Goal: Information Seeking & Learning: Learn about a topic

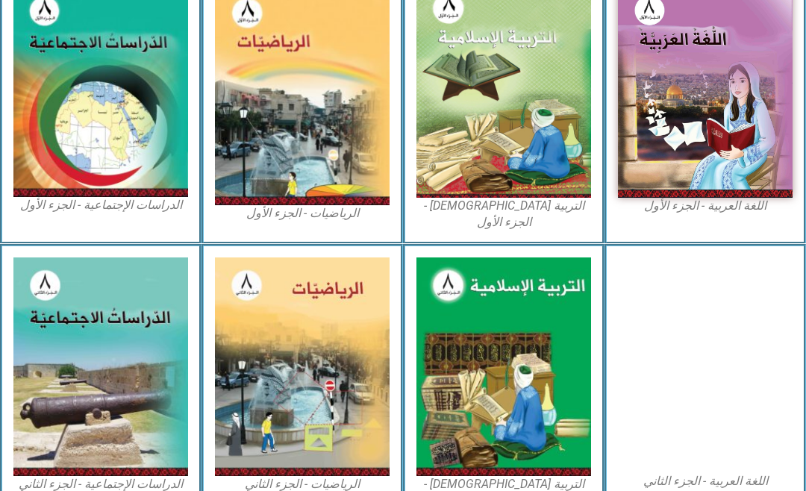
scroll to position [456, 0]
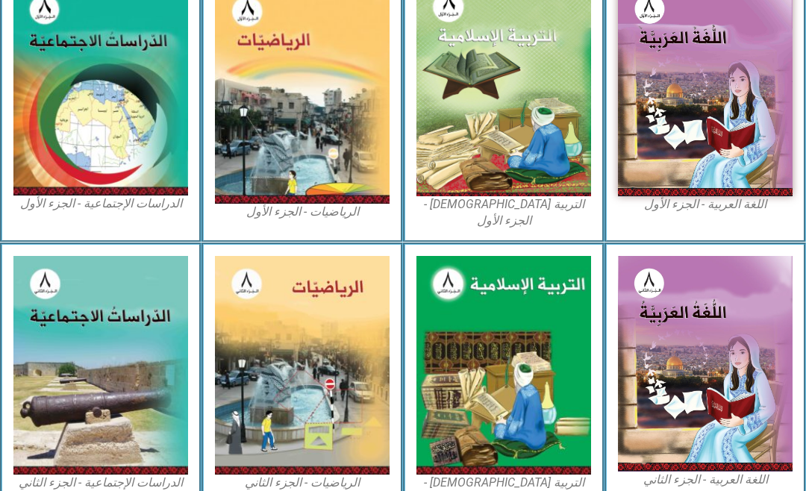
click at [534, 332] on img at bounding box center [504, 365] width 175 height 219
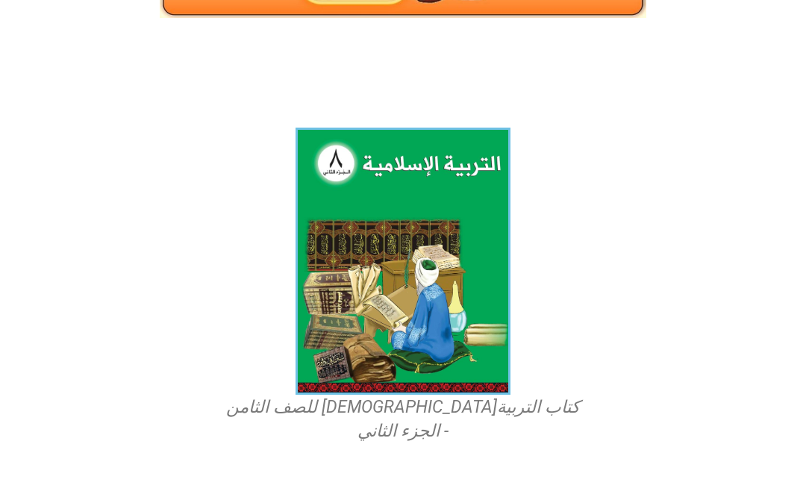
scroll to position [367, 0]
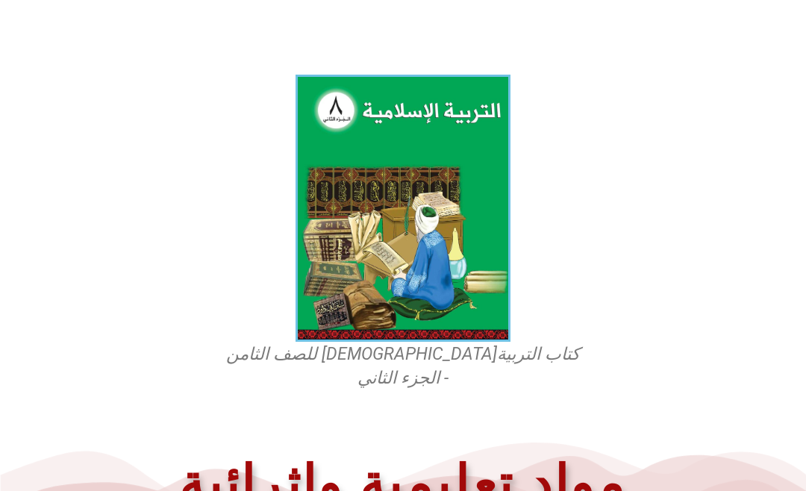
click at [483, 270] on img at bounding box center [403, 208] width 215 height 267
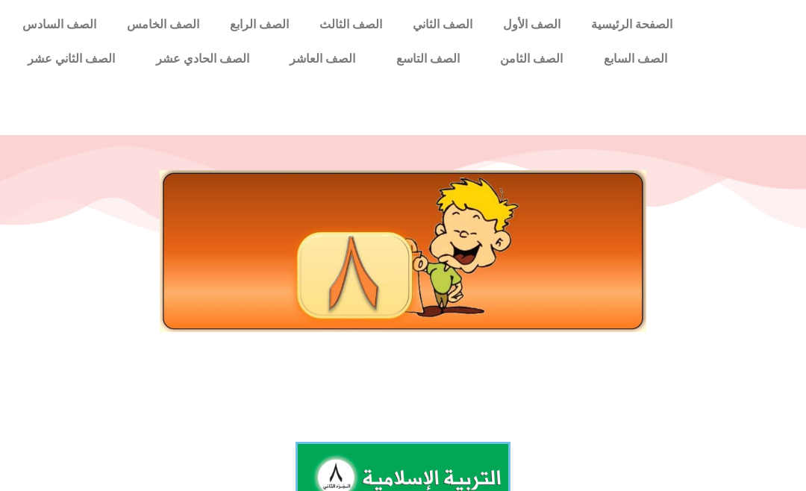
scroll to position [432, 0]
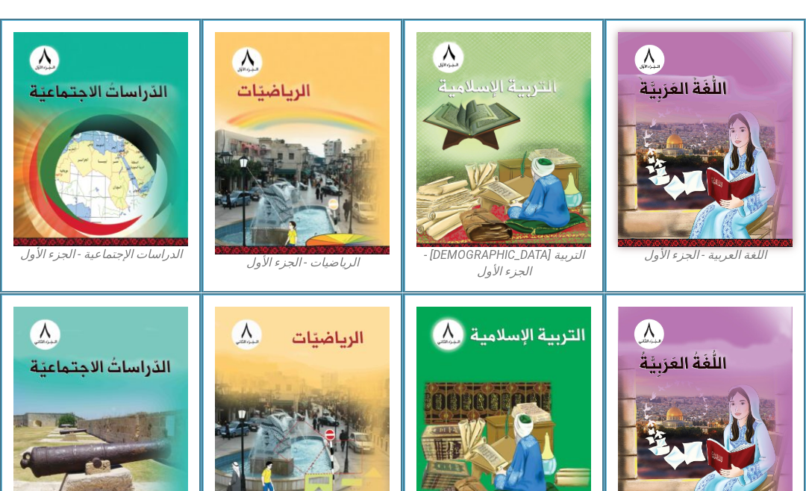
scroll to position [396, 0]
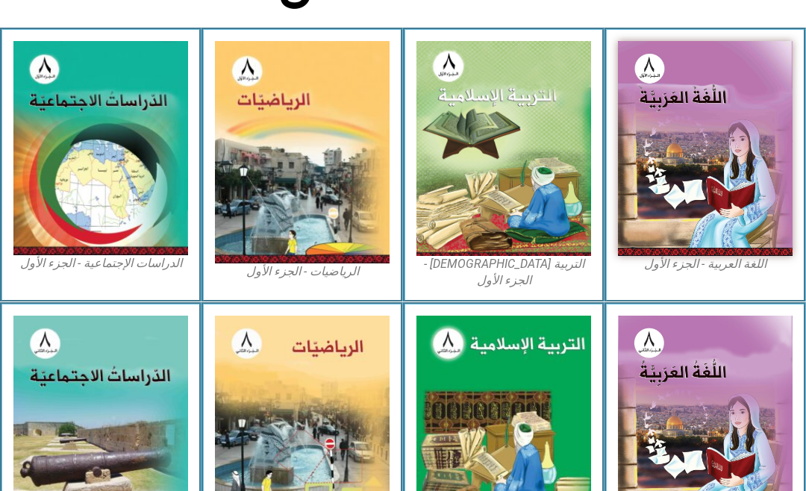
click at [549, 202] on img at bounding box center [504, 148] width 175 height 215
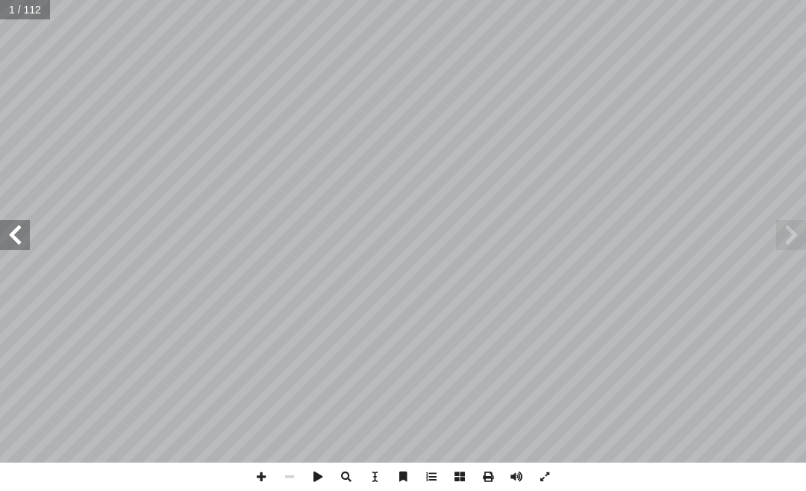
click at [16, 232] on span at bounding box center [15, 235] width 30 height 30
click at [22, 231] on span at bounding box center [15, 235] width 30 height 30
click at [22, 237] on span at bounding box center [15, 235] width 30 height 30
click at [800, 221] on span at bounding box center [791, 235] width 30 height 30
click at [795, 232] on span at bounding box center [791, 235] width 30 height 30
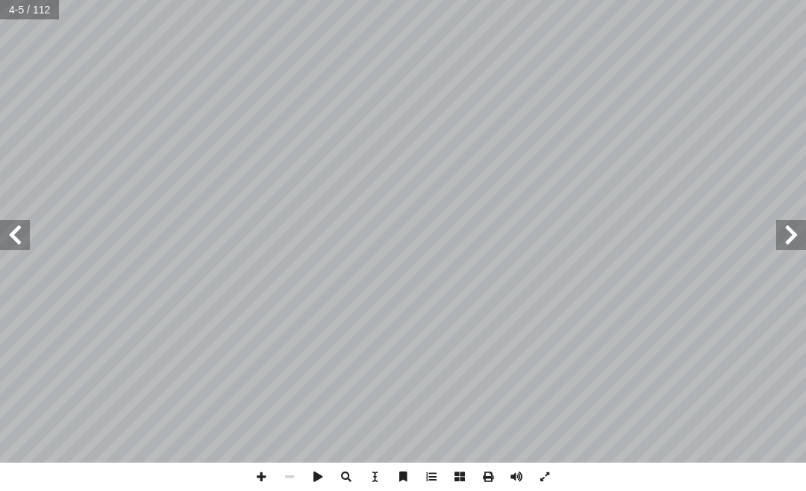
click at [777, 237] on span at bounding box center [791, 235] width 30 height 30
click at [19, 237] on span at bounding box center [15, 235] width 30 height 30
click at [14, 234] on span at bounding box center [15, 235] width 30 height 30
click at [22, 223] on span at bounding box center [15, 235] width 30 height 30
click at [10, 232] on span at bounding box center [15, 235] width 30 height 30
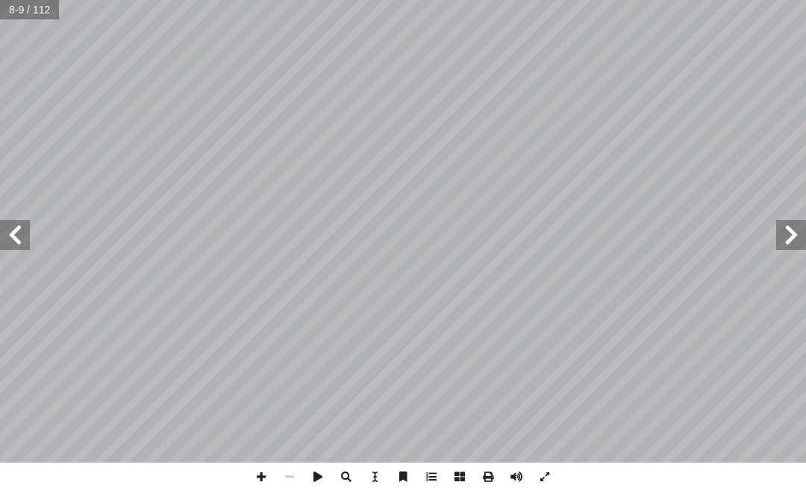
click at [16, 232] on span at bounding box center [15, 235] width 30 height 30
click at [4, 231] on span at bounding box center [15, 235] width 30 height 30
click at [16, 231] on span at bounding box center [15, 235] width 30 height 30
click at [16, 237] on span at bounding box center [15, 235] width 30 height 30
click at [8, 231] on span at bounding box center [15, 235] width 30 height 30
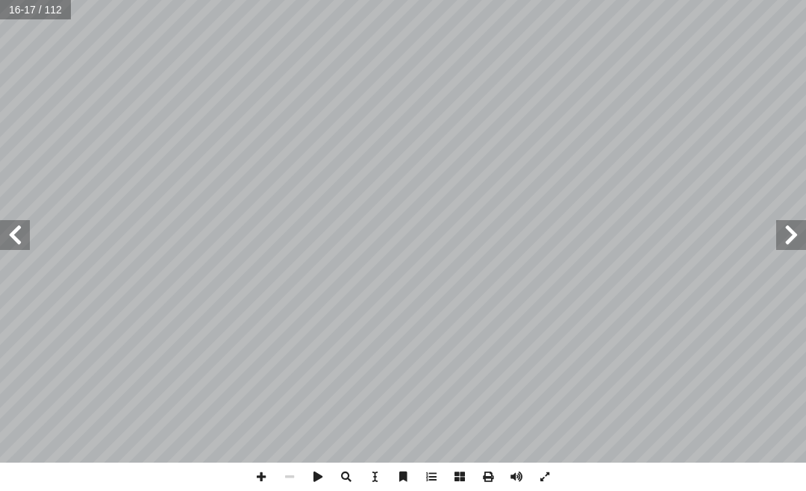
click at [10, 234] on span at bounding box center [15, 235] width 30 height 30
click at [21, 7] on input "text" at bounding box center [36, 9] width 72 height 19
type input "***"
click at [10, 234] on span at bounding box center [15, 235] width 30 height 30
click at [788, 221] on span at bounding box center [791, 235] width 30 height 30
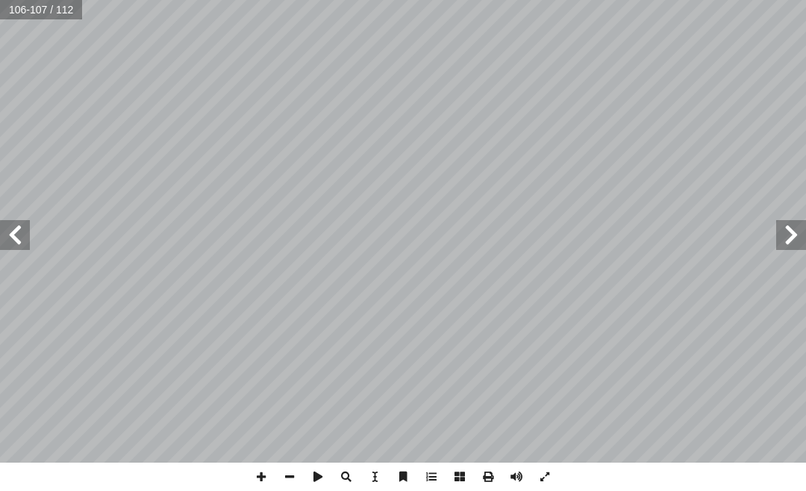
click at [7, 228] on span at bounding box center [15, 235] width 30 height 30
